Goal: Find specific page/section: Find specific page/section

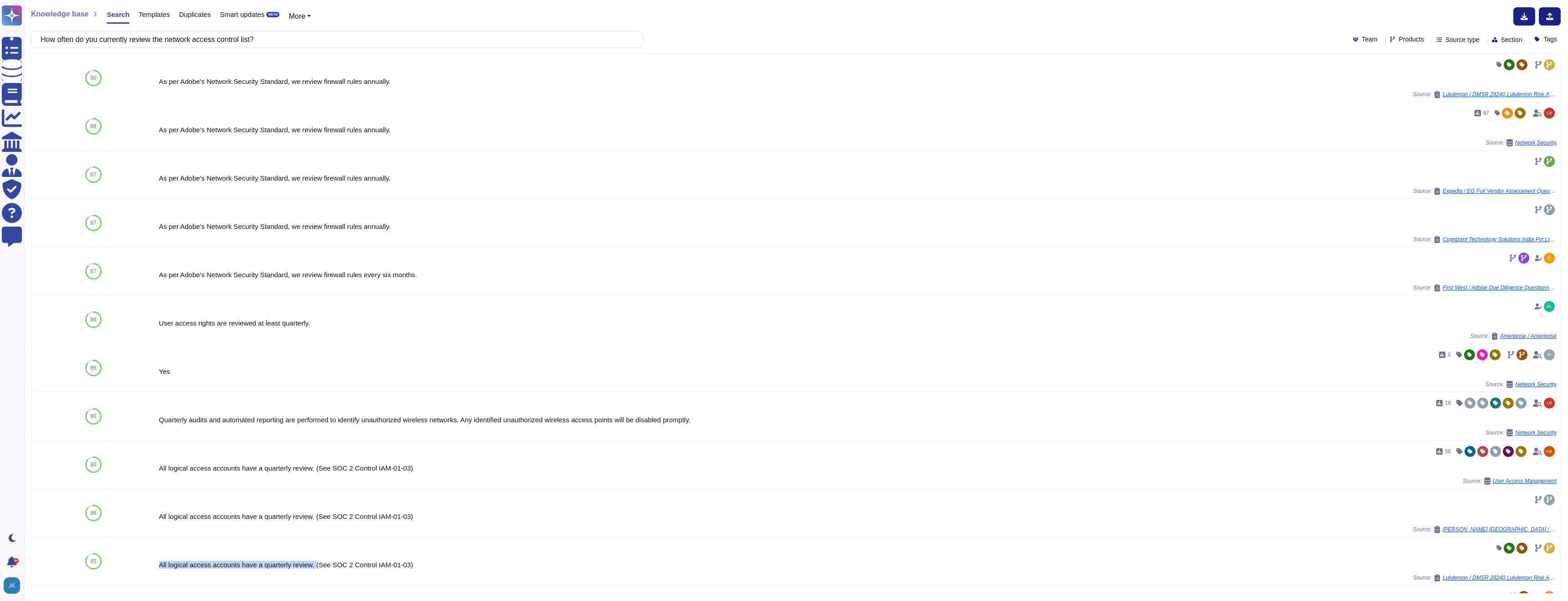
click at [161, 16] on span "Templates" at bounding box center [154, 14] width 31 height 7
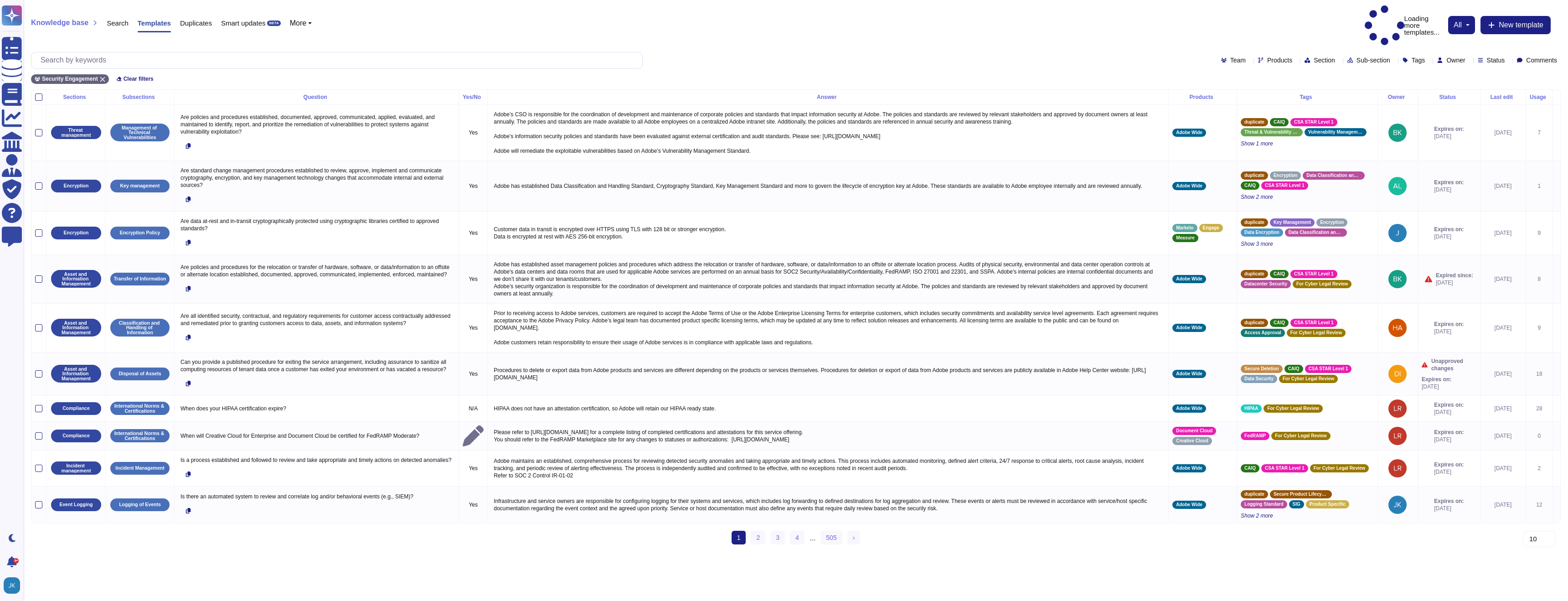
click at [1339, 61] on icon at bounding box center [1339, 61] width 0 height 0
click at [1453, 57] on div "Owner" at bounding box center [1453, 60] width 32 height 7
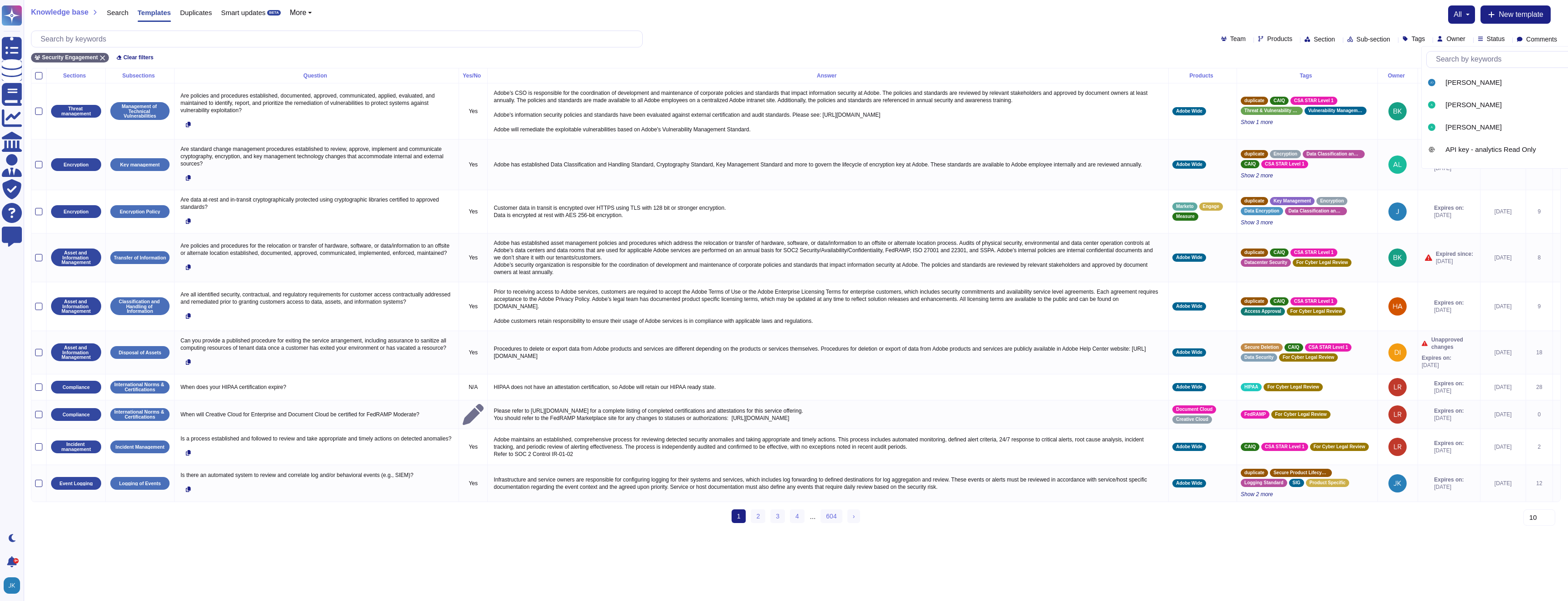
click at [1443, 112] on icon at bounding box center [1545, 170] width 204 height 117
click at [1407, 57] on input "text" at bounding box center [1475, 60] width 167 height 16
type input "e"
click at [1508, 40] on icon at bounding box center [1508, 40] width 0 height 0
click at [1471, 107] on div at bounding box center [1471, 107] width 7 height 7
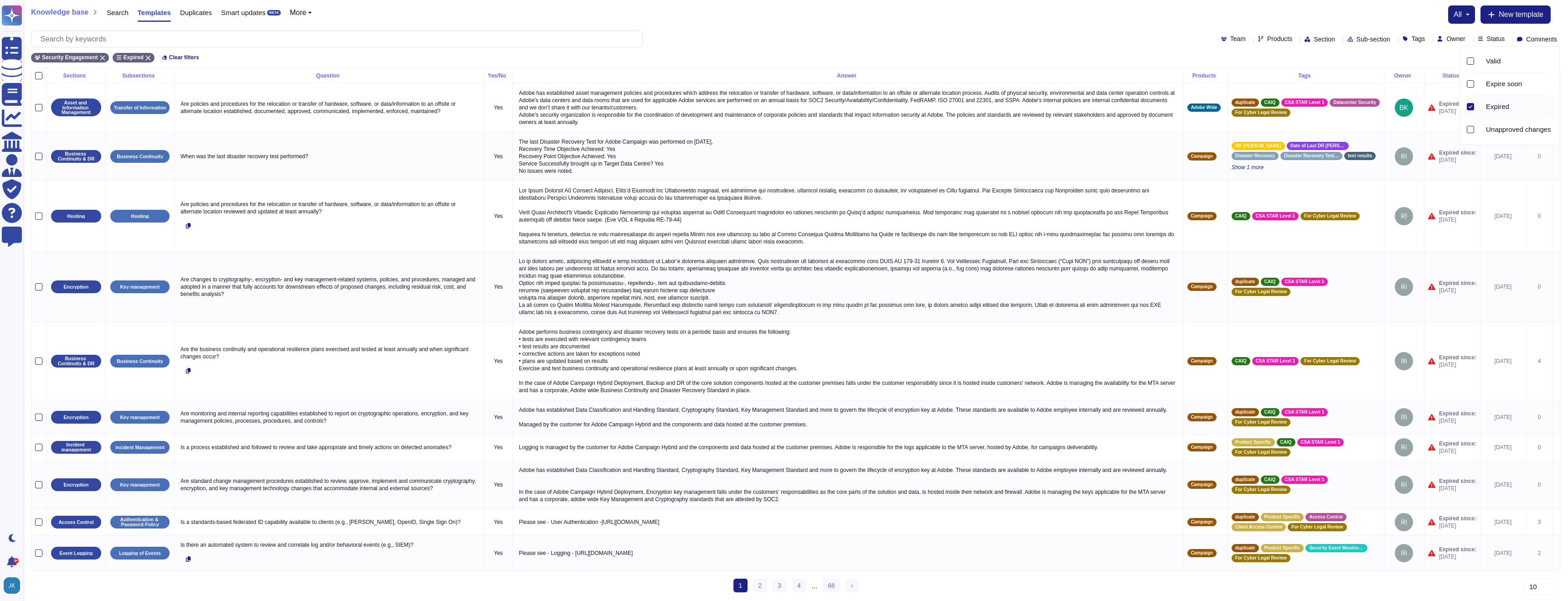
click at [1447, 39] on span "Owner" at bounding box center [1455, 38] width 19 height 6
click at [1449, 61] on input "text" at bounding box center [1517, 60] width 172 height 16
type input "kaluba"
click at [1435, 88] on div at bounding box center [1433, 83] width 15 height 11
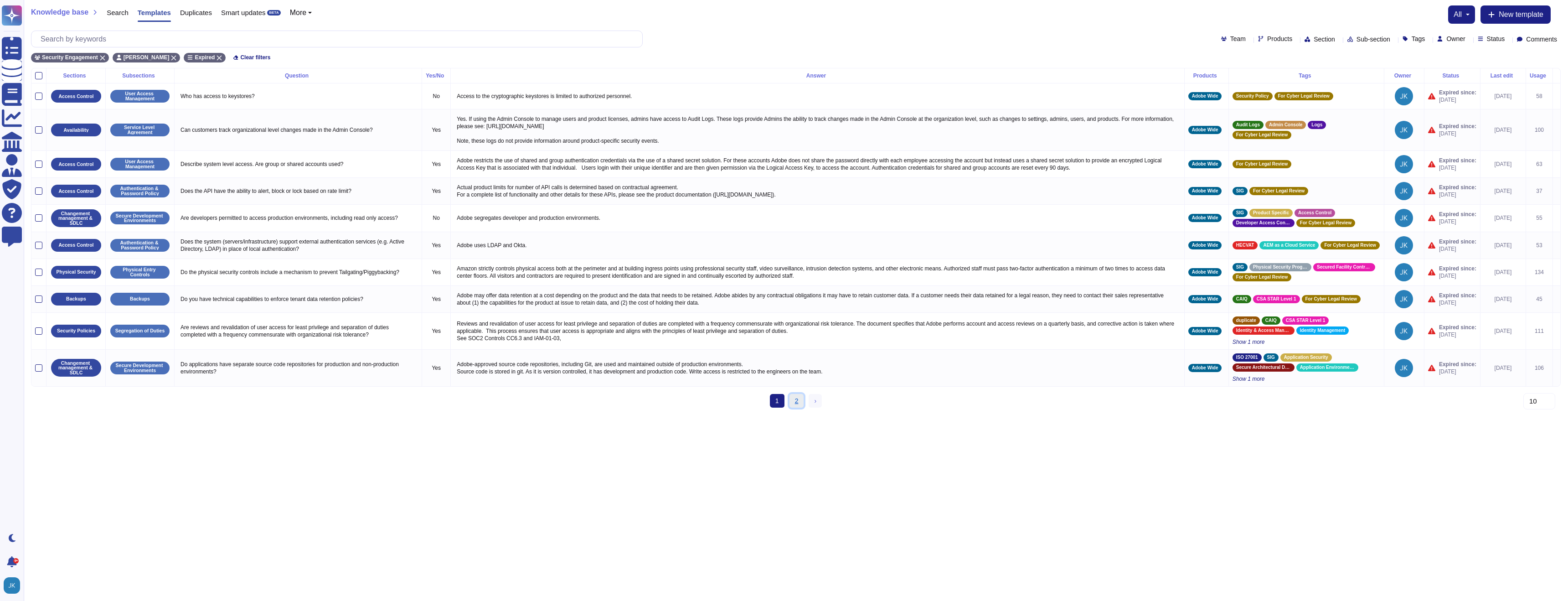
click at [796, 400] on link "2" at bounding box center [797, 401] width 15 height 13
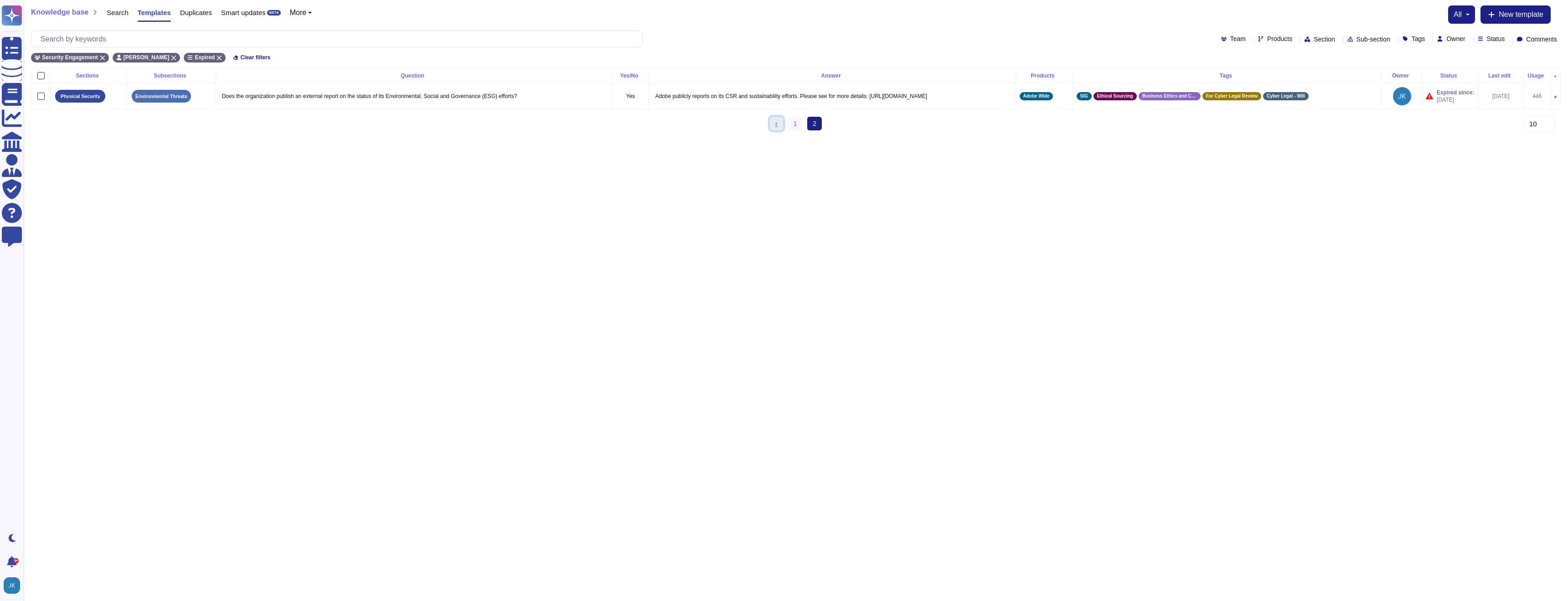
click at [778, 123] on span "‹" at bounding box center [777, 124] width 2 height 7
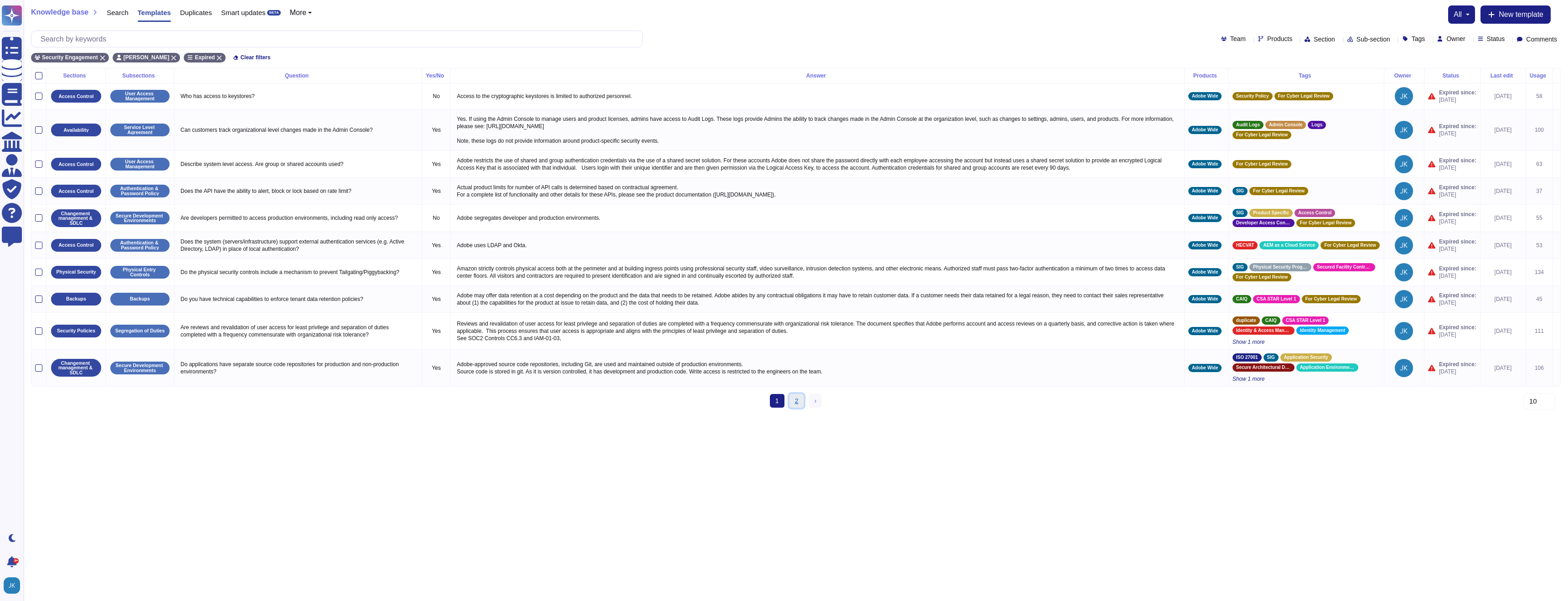
click at [792, 402] on link "2" at bounding box center [797, 401] width 15 height 13
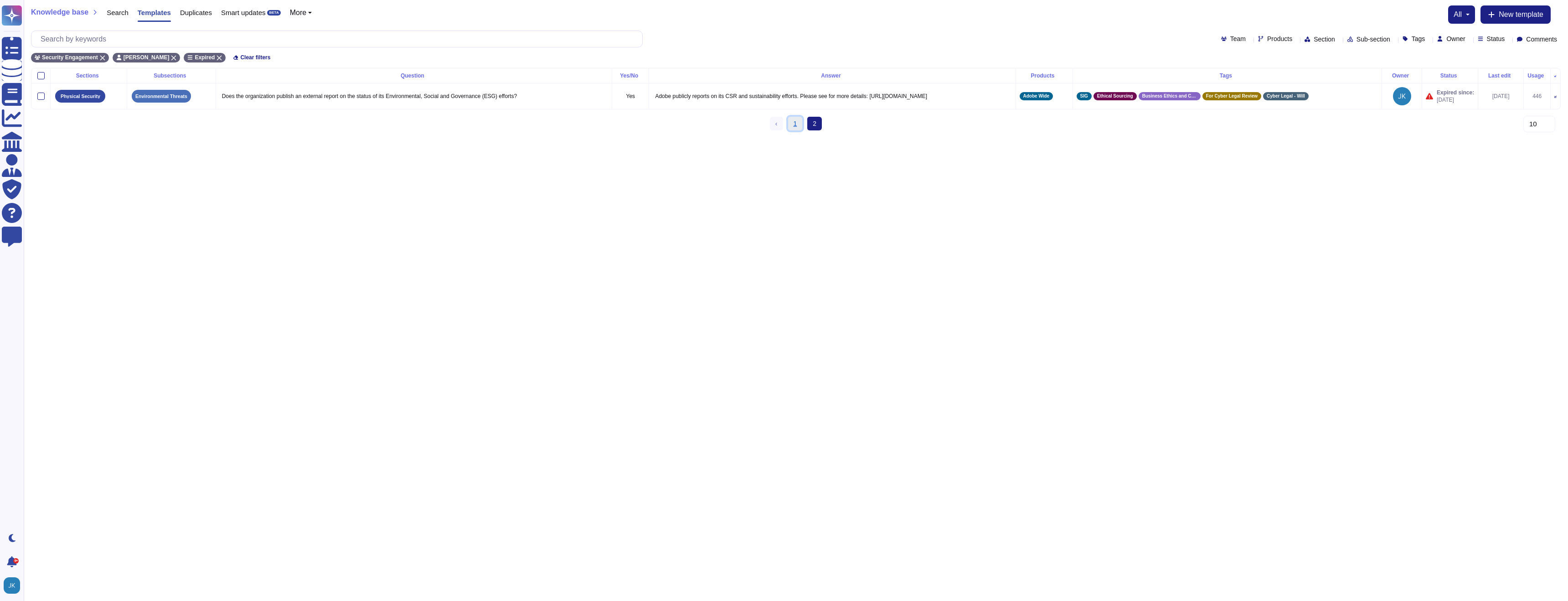
click at [792, 124] on link "1" at bounding box center [796, 124] width 15 height 13
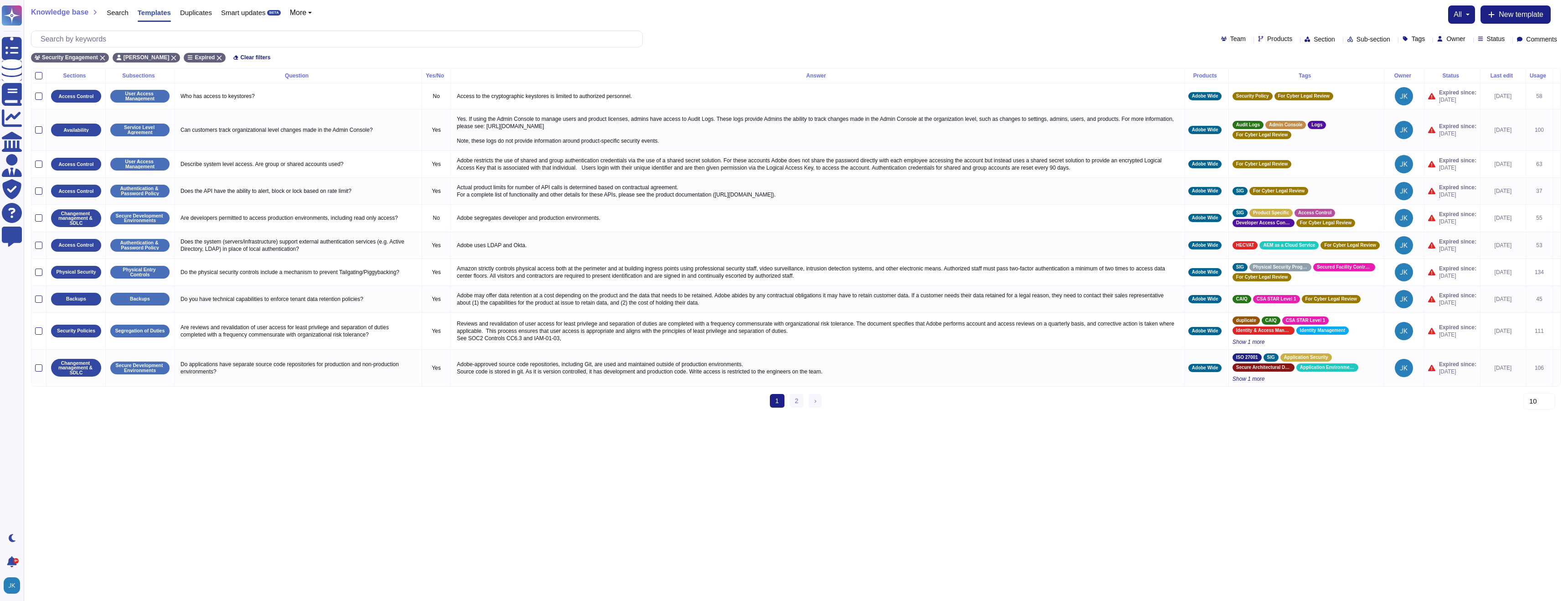
click at [1469, 42] on div at bounding box center [1469, 38] width 0 height 7
click at [1449, 59] on input "text" at bounding box center [1517, 60] width 172 height 16
type input "bry"
click at [1462, 83] on span "[PERSON_NAME]" at bounding box center [1474, 82] width 56 height 8
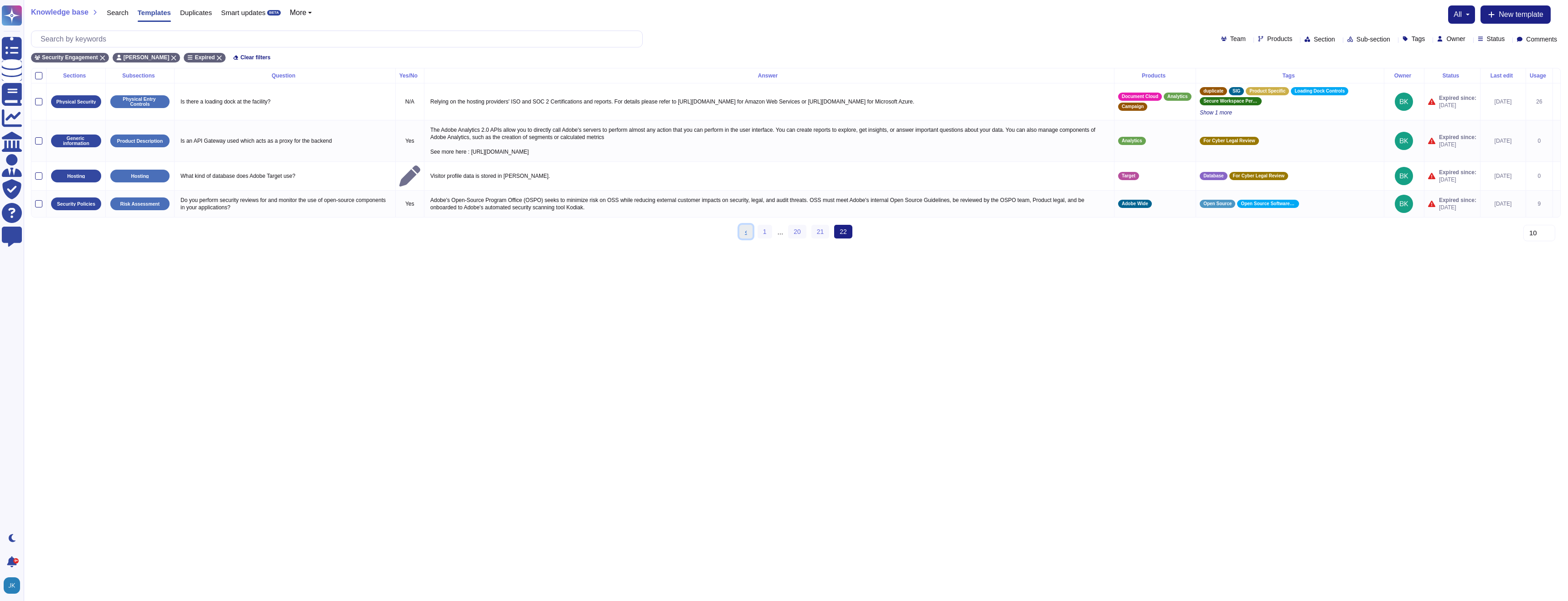
click at [747, 231] on link "‹ Previous" at bounding box center [746, 231] width 13 height 13
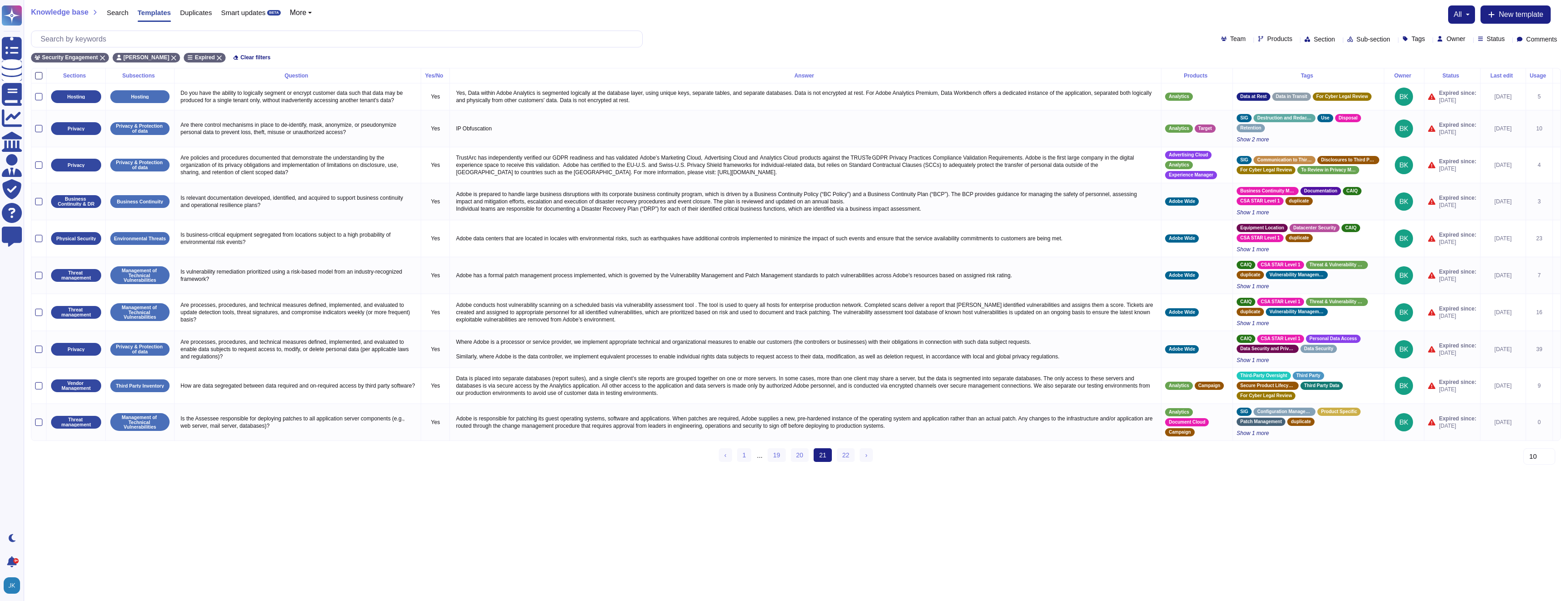
click at [38, 76] on div at bounding box center [39, 76] width 7 height 7
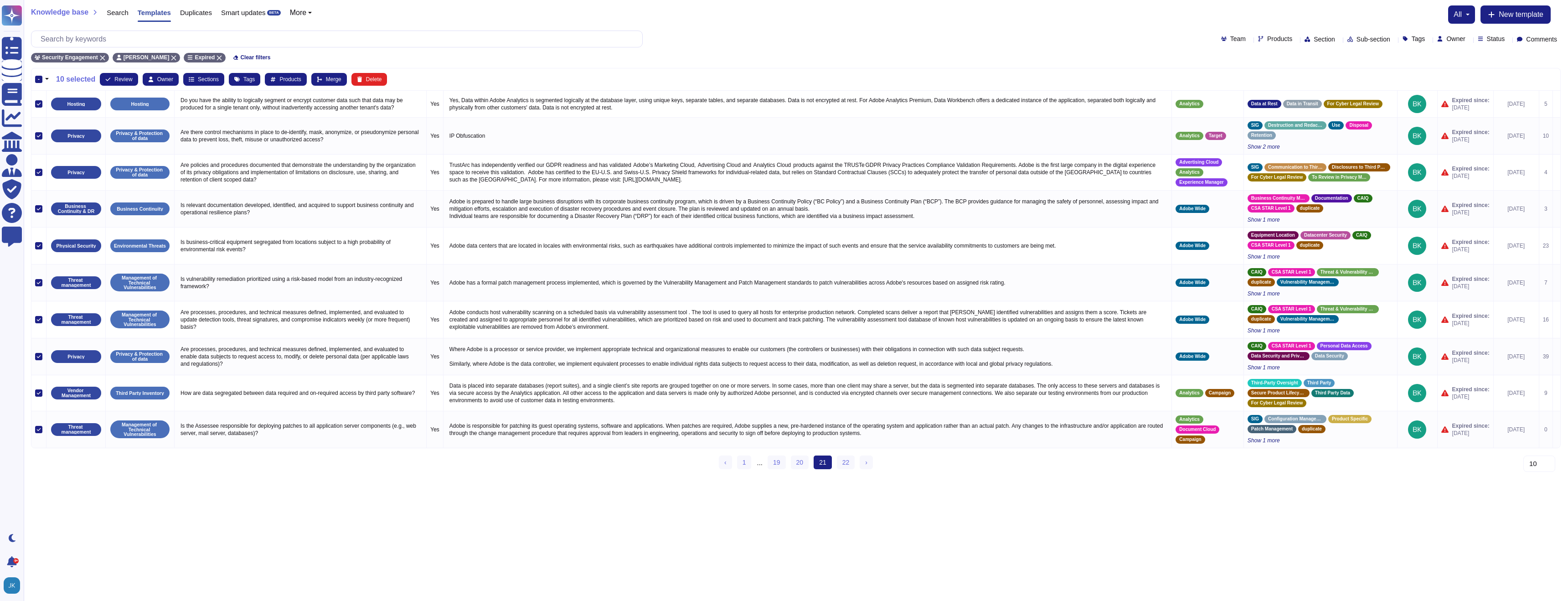
click at [39, 80] on div "-" at bounding box center [39, 79] width 7 height 7
click at [0, 0] on input "-" at bounding box center [0, 0] width 0 height 0
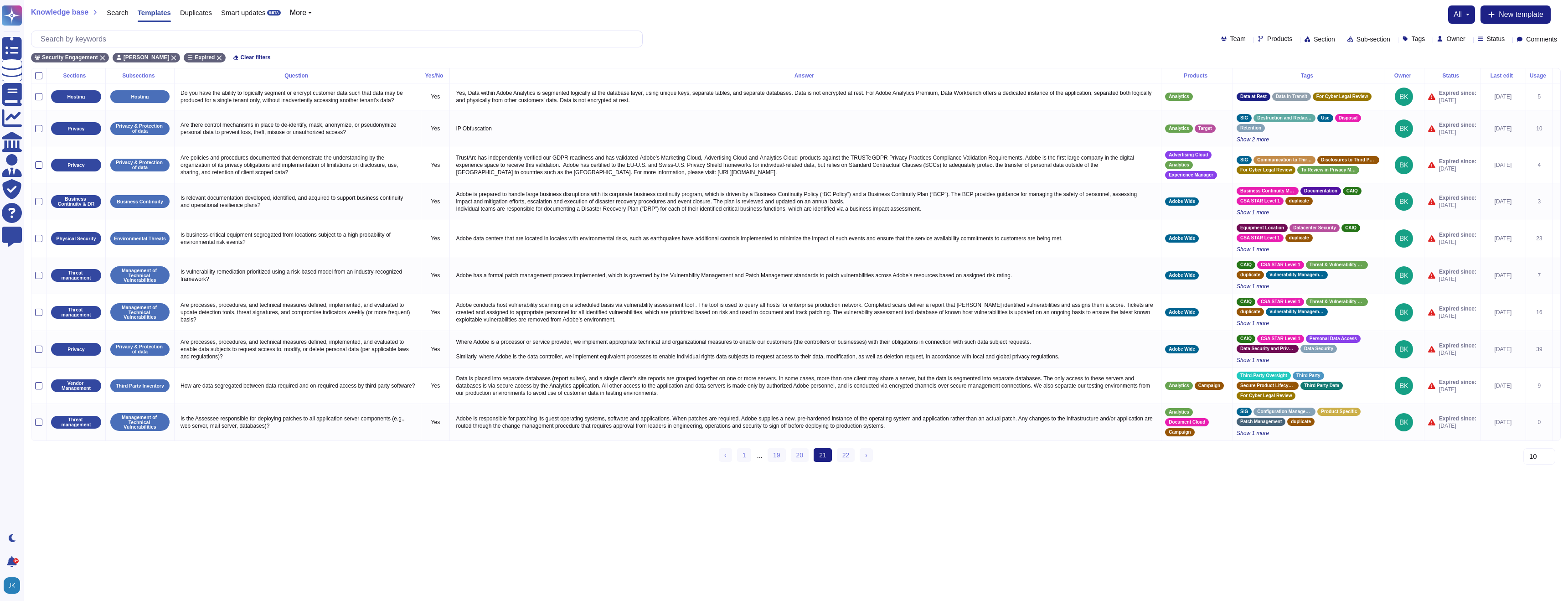
click at [1210, 76] on icon at bounding box center [1210, 76] width 0 height 0
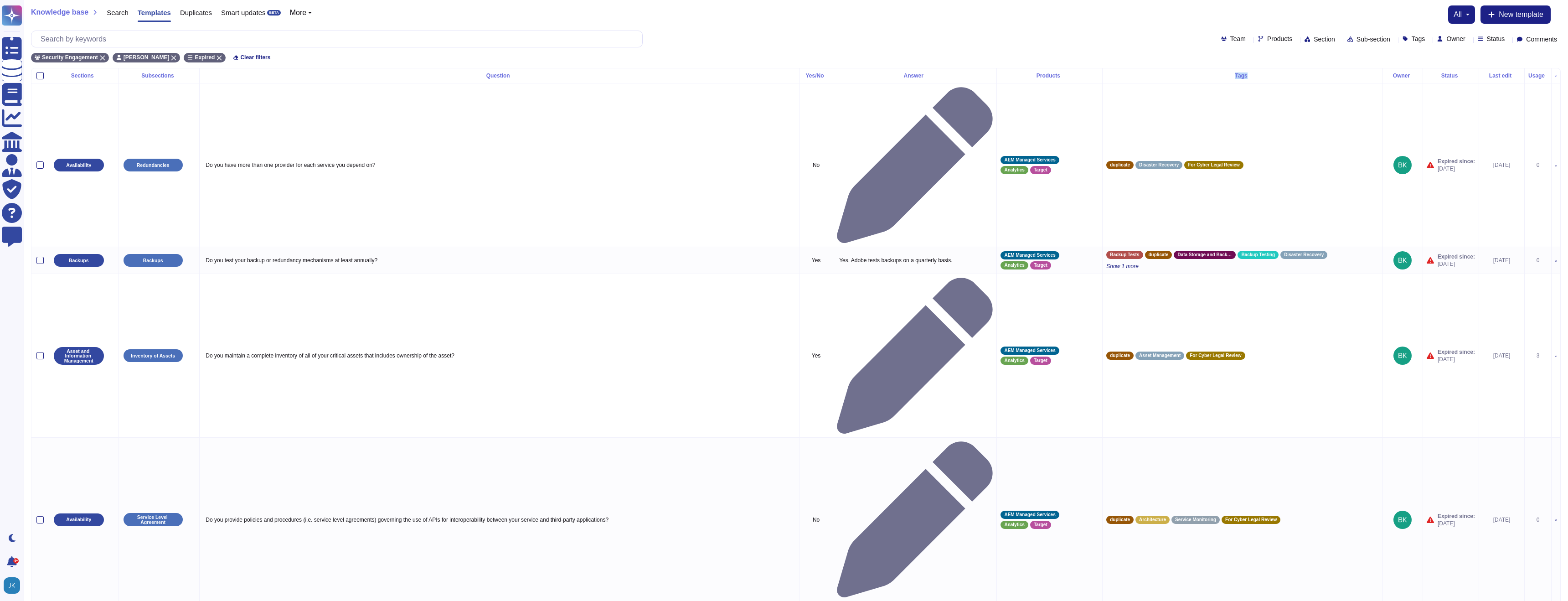
click at [1206, 74] on div "Tags" at bounding box center [1242, 76] width 273 height 5
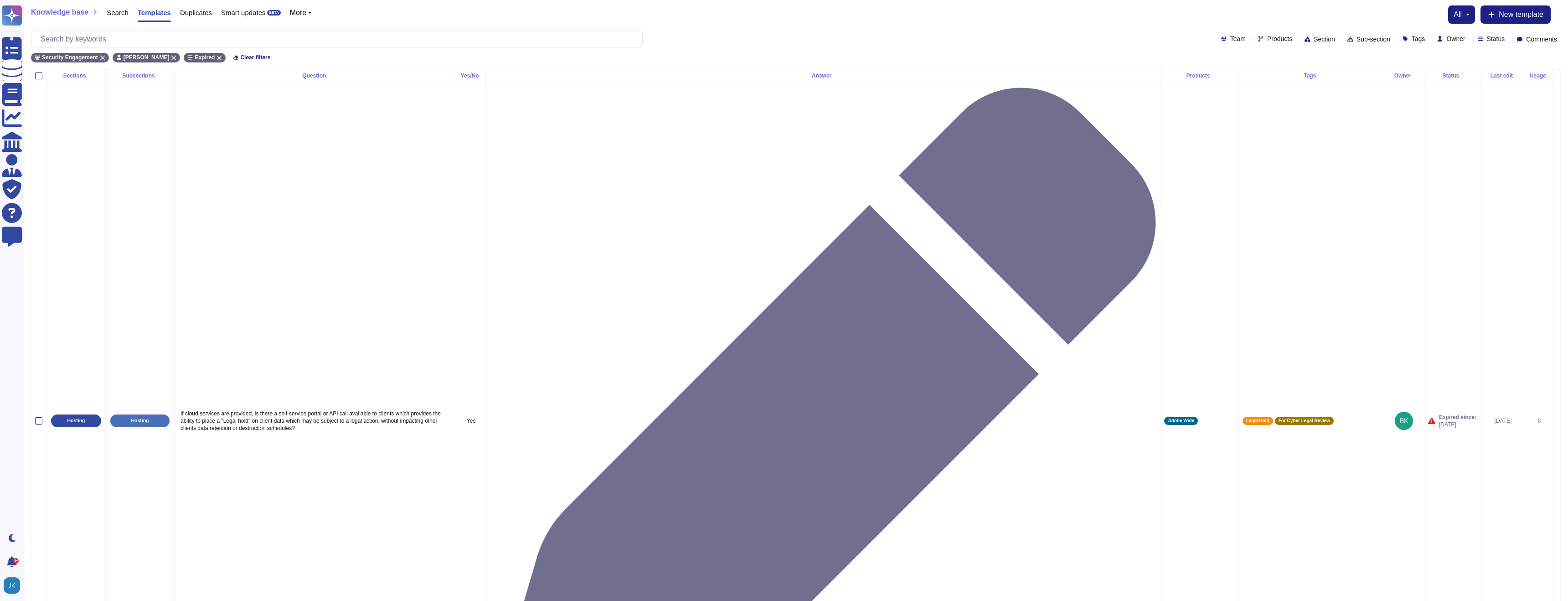
click at [1202, 78] on th "Products" at bounding box center [1200, 76] width 78 height 15
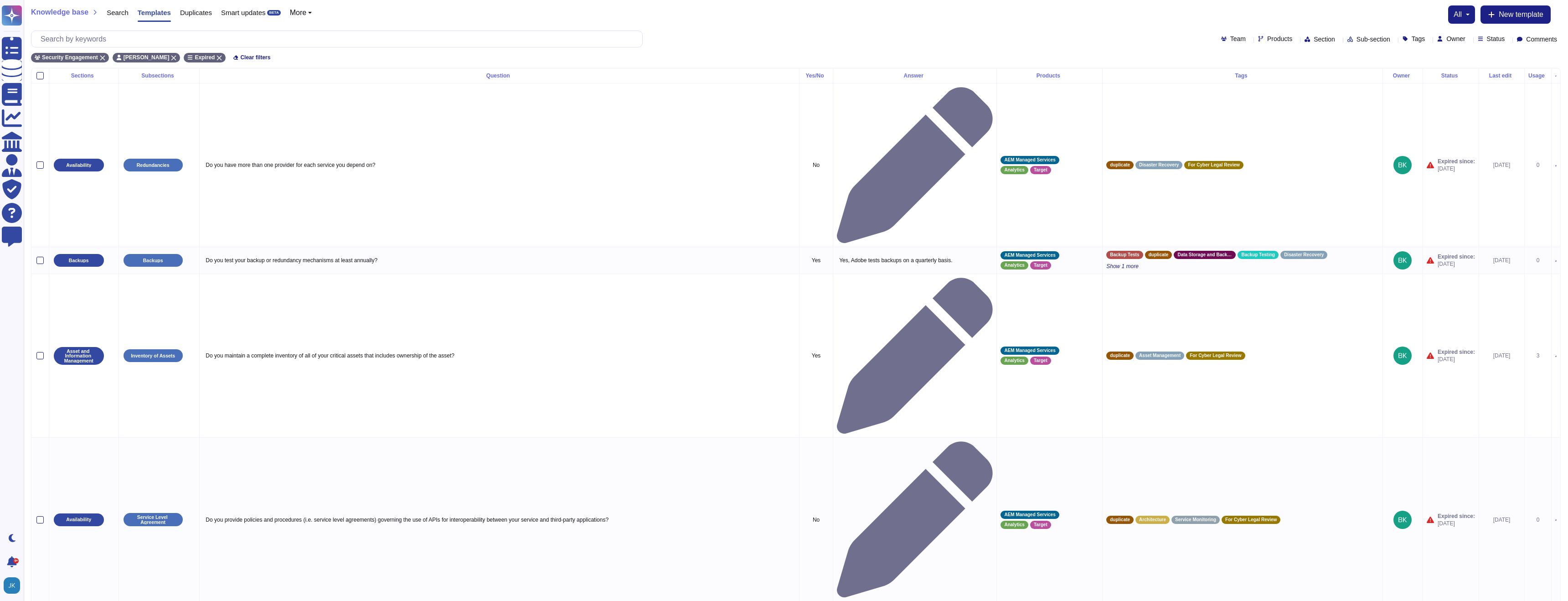
click at [1059, 77] on div "Products" at bounding box center [1049, 76] width 98 height 5
